Goal: Transaction & Acquisition: Download file/media

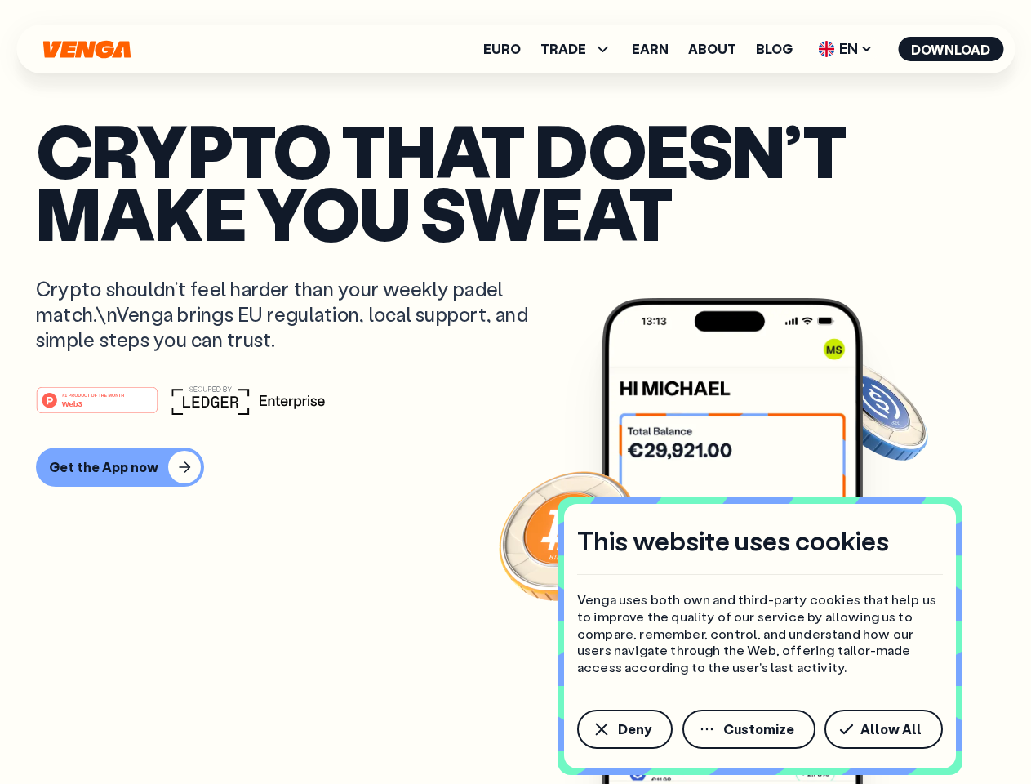
click at [515, 392] on div "#1 PRODUCT OF THE MONTH Web3" at bounding box center [516, 399] width 960 height 29
click at [624, 729] on span "Deny" at bounding box center [634, 729] width 33 height 13
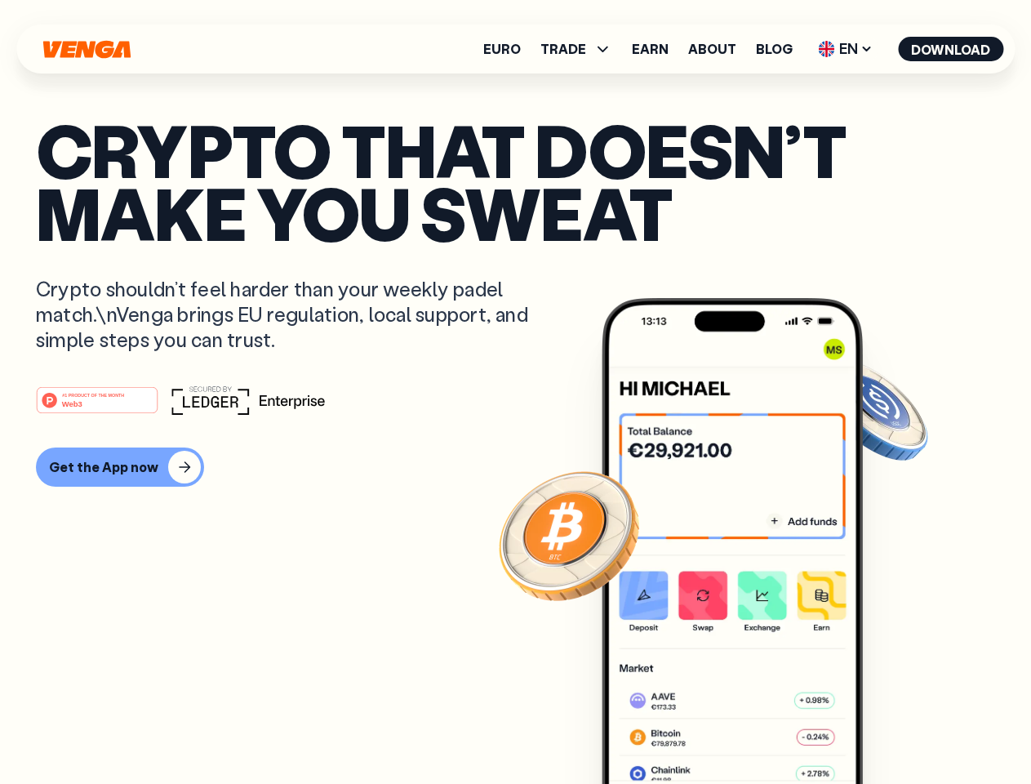
click at [751, 729] on img at bounding box center [732, 571] width 261 height 547
click at [887, 729] on article "Crypto that doesn’t make you sweat Crypto shouldn’t feel harder than your weekl…" at bounding box center [516, 424] width 960 height 613
click at [581, 49] on span "TRADE" at bounding box center [564, 48] width 46 height 13
click at [846, 49] on span "EN" at bounding box center [846, 49] width 66 height 26
click at [951, 49] on button "Download" at bounding box center [950, 49] width 105 height 25
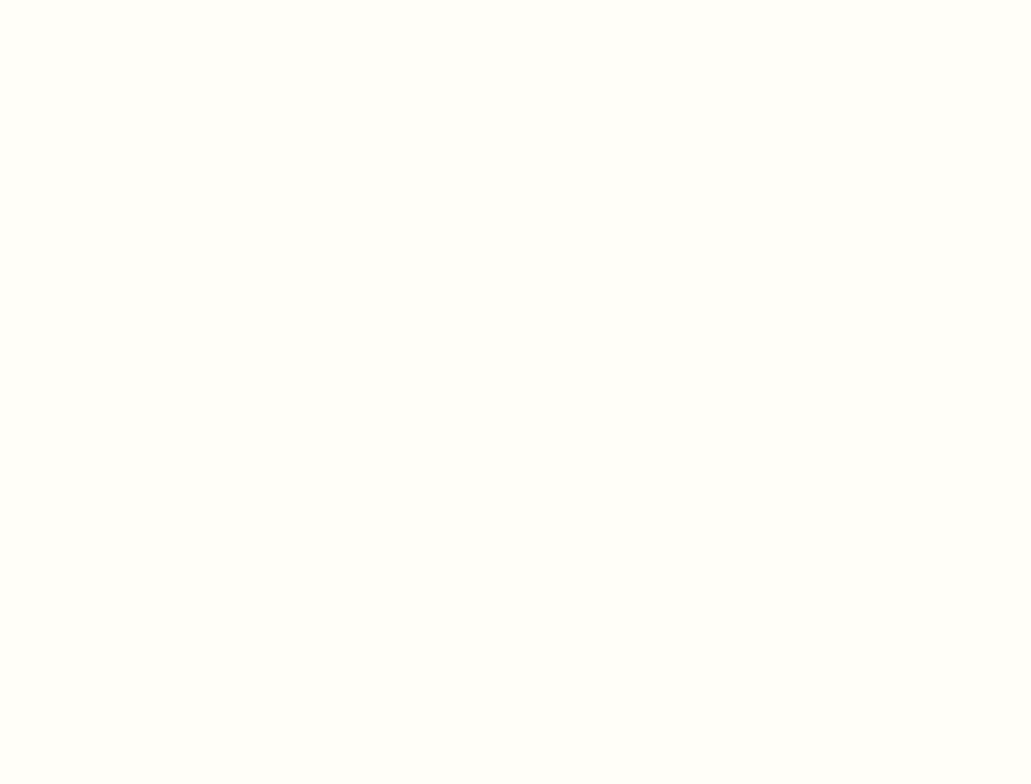
click at [515, 0] on html "This website uses cookies Venga uses both own and third-party cookies that help…" at bounding box center [515, 0] width 1031 height 0
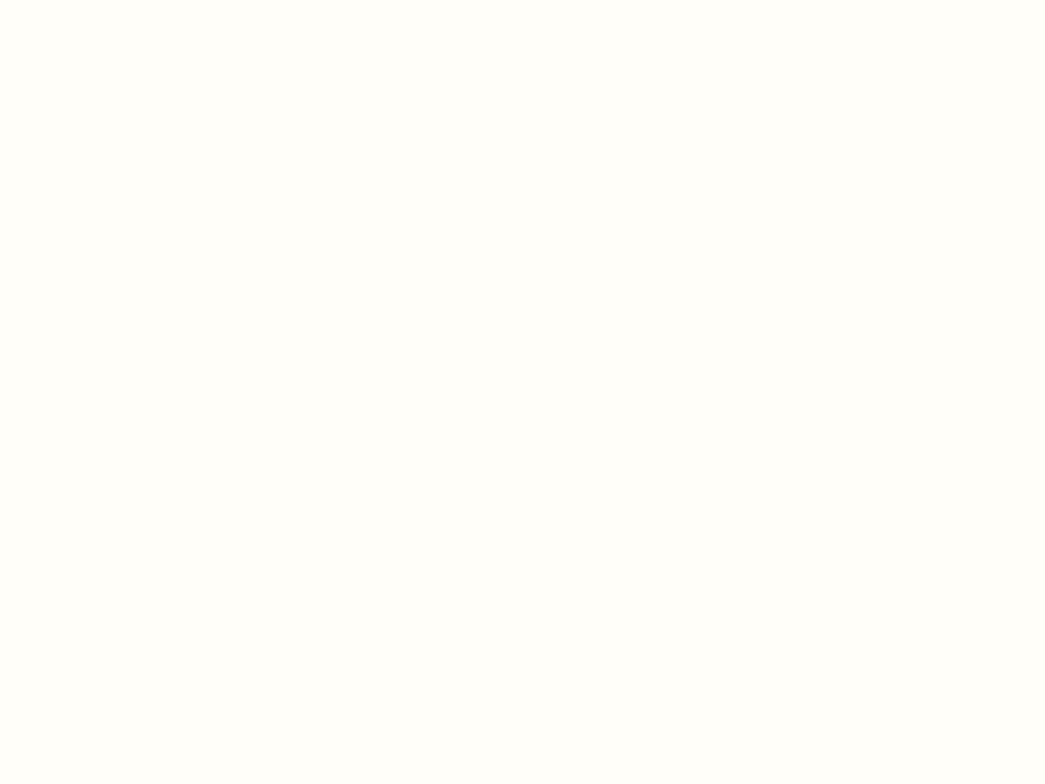
click at [118, 0] on html "This website uses cookies Venga uses both own and third-party cookies that help…" at bounding box center [522, 0] width 1045 height 0
click at [100, 0] on html "This website uses cookies Venga uses both own and third-party cookies that help…" at bounding box center [522, 0] width 1045 height 0
